Goal: Task Accomplishment & Management: Use online tool/utility

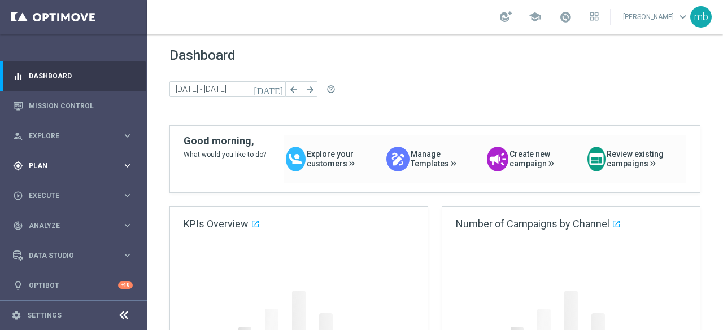
click at [128, 164] on icon "keyboard_arrow_right" at bounding box center [127, 165] width 11 height 11
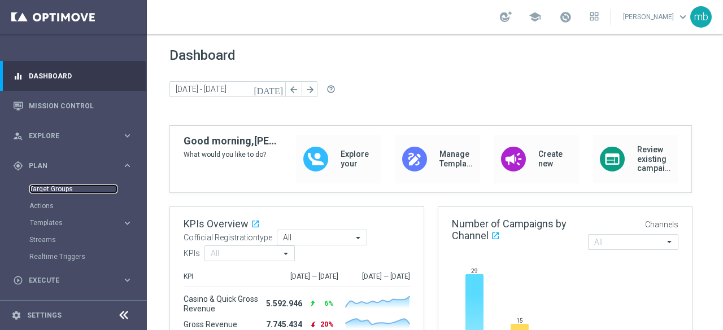
click at [52, 191] on link "Target Groups" at bounding box center [73, 189] width 88 height 9
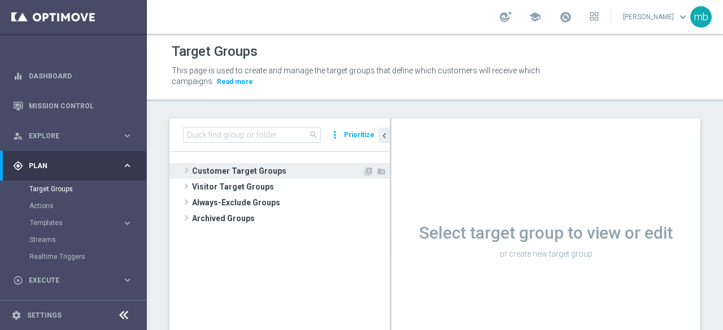
click at [190, 169] on span at bounding box center [186, 171] width 11 height 14
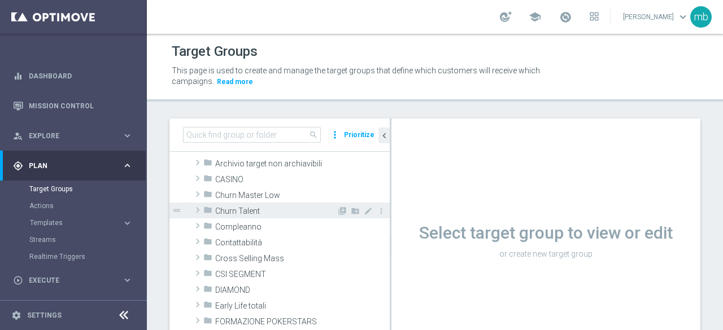
scroll to position [56, 0]
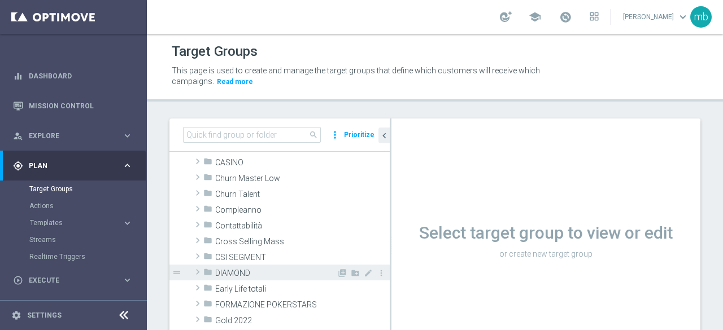
click at [198, 273] on span at bounding box center [197, 272] width 11 height 14
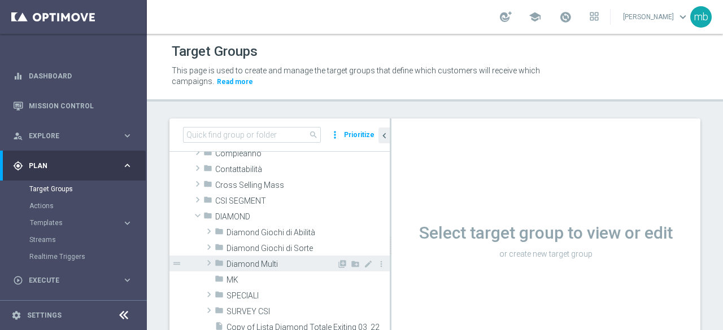
click at [207, 262] on span at bounding box center [208, 263] width 11 height 14
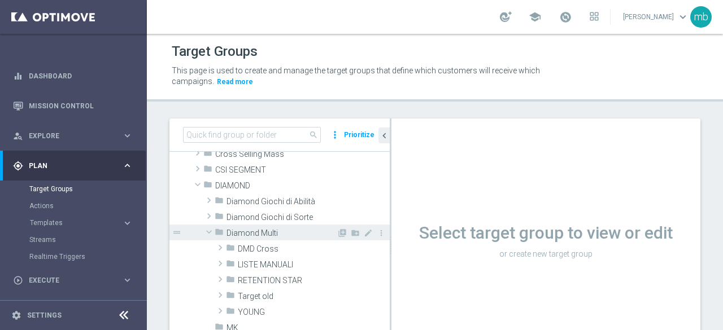
scroll to position [169, 0]
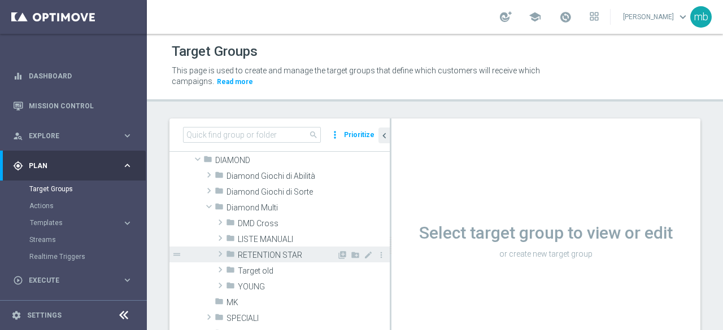
click at [221, 255] on span at bounding box center [219, 254] width 11 height 14
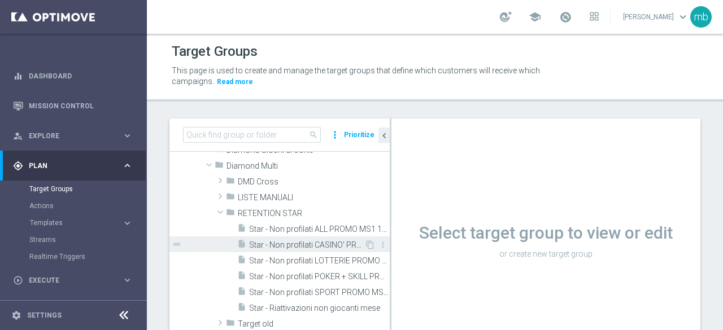
scroll to position [226, 0]
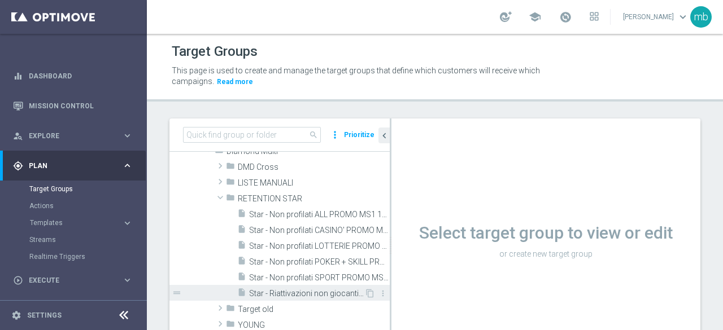
click at [294, 296] on span "Star - Riattivazioni non giocanti mese" at bounding box center [306, 294] width 115 height 10
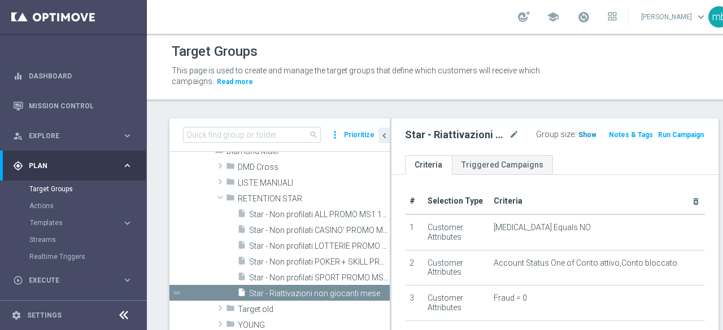
click at [578, 133] on span "Show" at bounding box center [587, 135] width 18 height 8
click at [579, 135] on span "26" at bounding box center [584, 136] width 10 height 11
click at [579, 134] on span "26" at bounding box center [584, 136] width 10 height 11
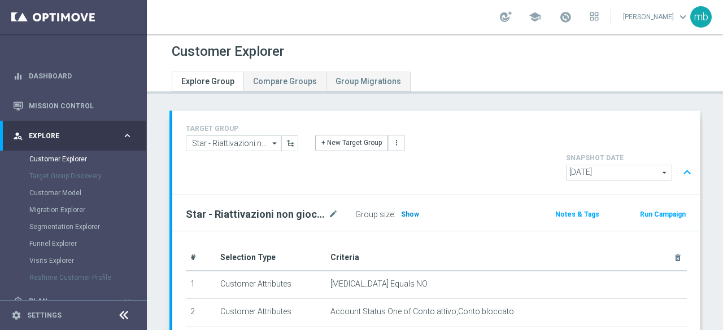
click at [406, 211] on span "Show" at bounding box center [410, 215] width 18 height 8
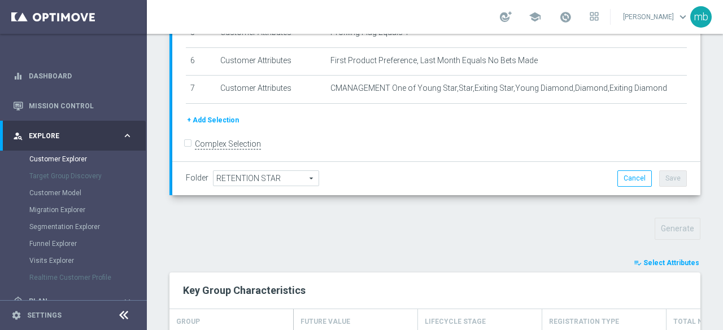
scroll to position [273, 0]
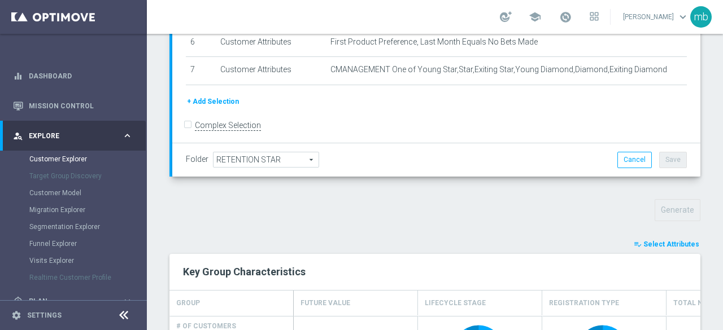
click at [655, 240] on span "Select Attributes" at bounding box center [671, 244] width 56 height 8
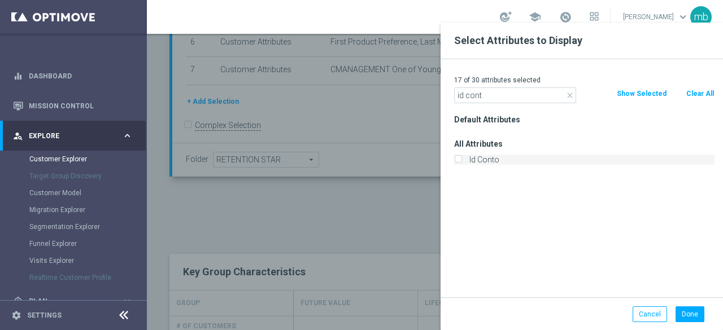
type input "id cont"
click at [461, 163] on input "Id Conto" at bounding box center [457, 160] width 7 height 7
checkbox input "true"
click at [696, 315] on button "Done" at bounding box center [689, 315] width 29 height 16
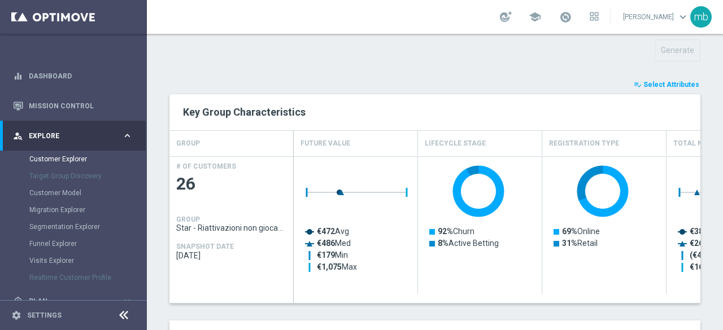
scroll to position [483, 0]
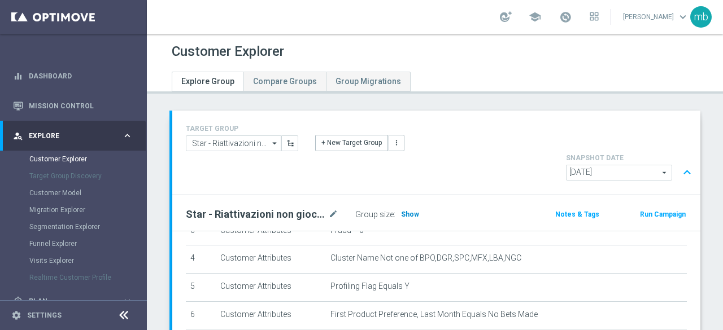
click at [406, 211] on span "Show" at bounding box center [410, 215] width 18 height 8
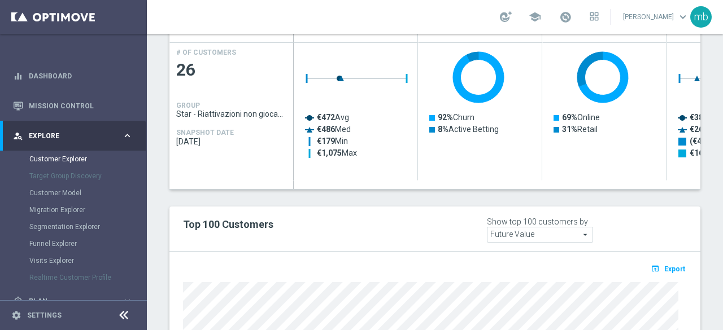
scroll to position [564, 0]
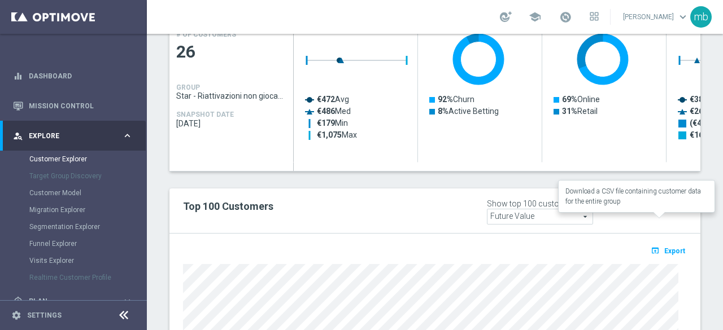
click at [664, 247] on span "Export" at bounding box center [674, 251] width 21 height 8
